Goal: Task Accomplishment & Management: Use online tool/utility

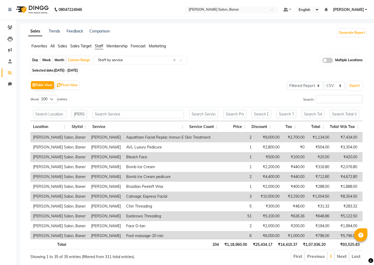
select select "filtered_report"
select select "csv"
select select "100"
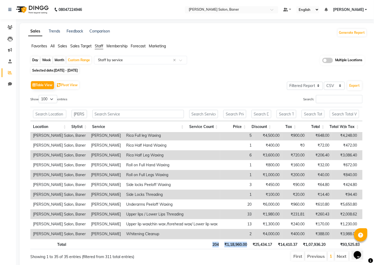
click at [199, 249] on th "204" at bounding box center [204, 244] width 34 height 10
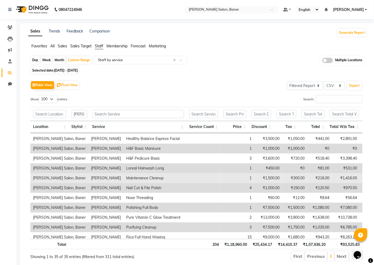
scroll to position [124, 0]
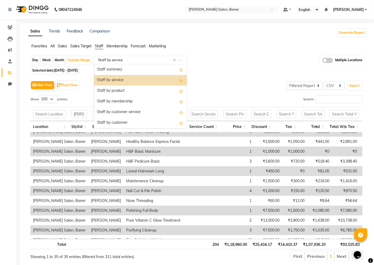
click at [153, 59] on input "text" at bounding box center [135, 60] width 77 height 5
click at [142, 90] on div "Staff by product" at bounding box center [140, 91] width 93 height 11
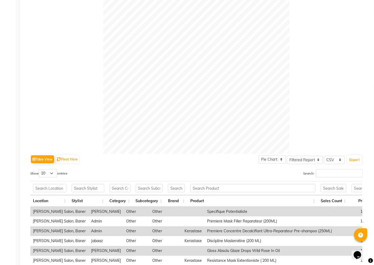
scroll to position [148, 0]
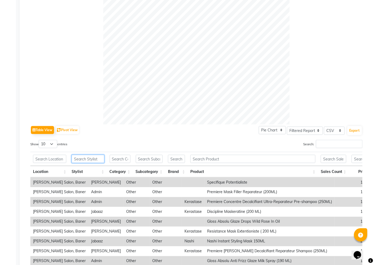
click at [92, 160] on input "text" at bounding box center [88, 159] width 33 height 8
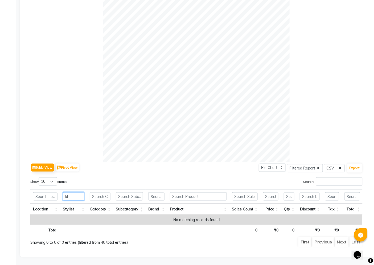
scroll to position [115, 0]
type input "k"
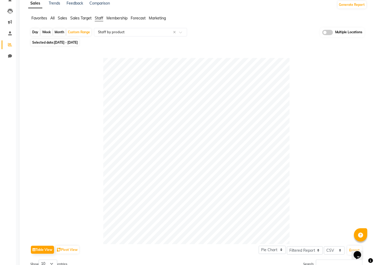
scroll to position [0, 0]
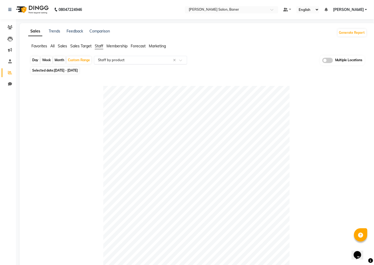
click at [145, 62] on input "text" at bounding box center [135, 60] width 77 height 5
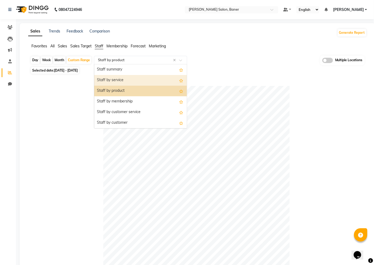
click at [140, 79] on div "Staff by service" at bounding box center [140, 80] width 93 height 11
